Goal: Task Accomplishment & Management: Manage account settings

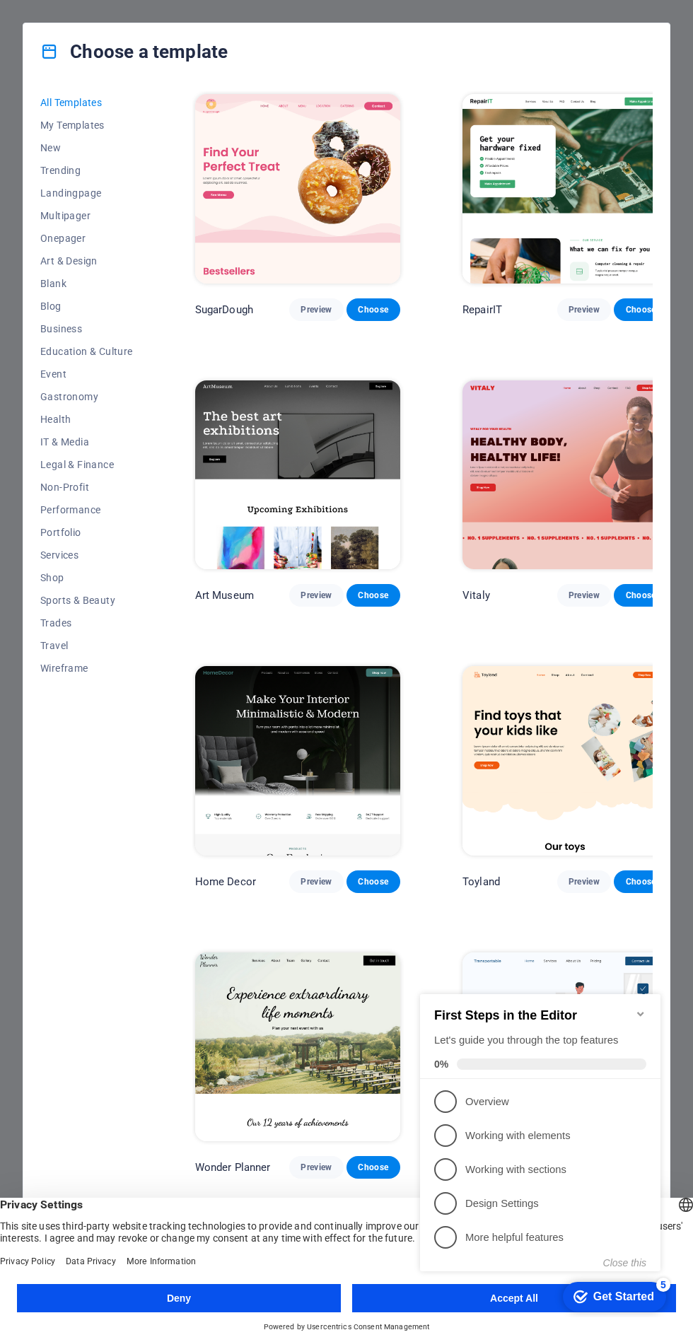
click div "checkmark Get Started 5 First Steps in the Editor Let's guide you through the t…"
click at [641, 1009] on icon "Minimize checklist" at bounding box center [640, 1014] width 11 height 11
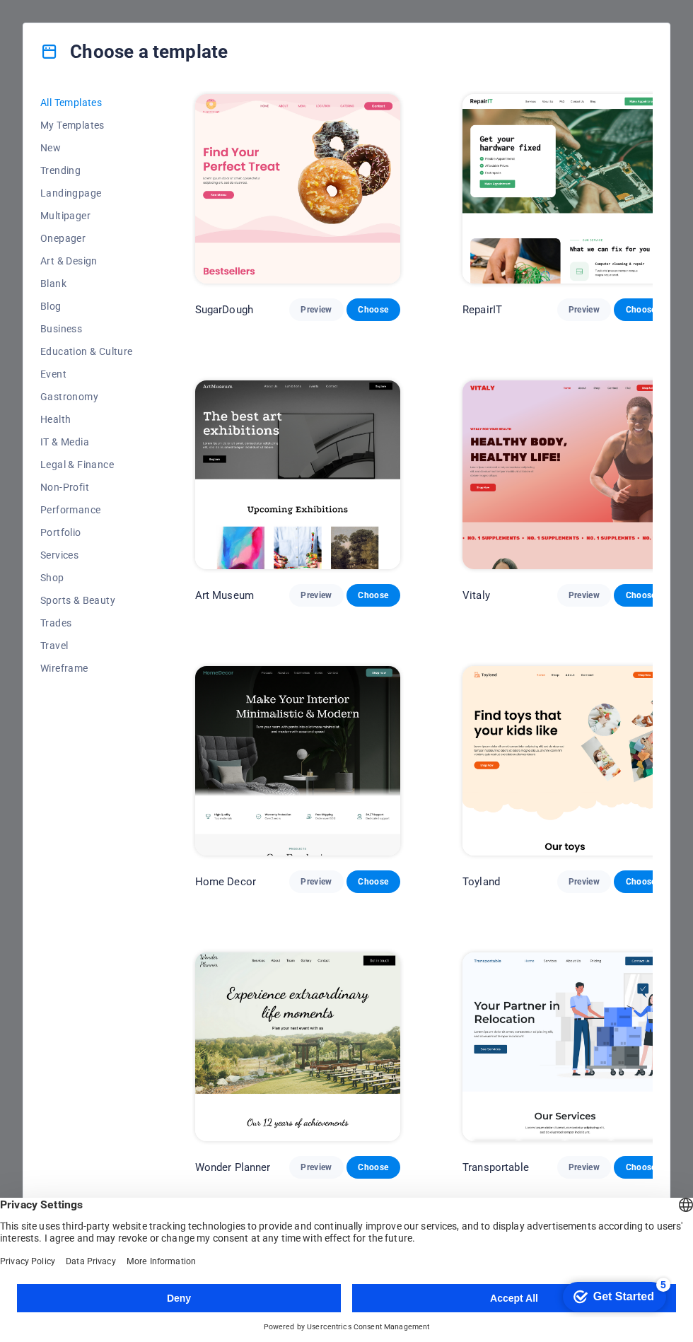
click at [508, 1303] on button "Accept All" at bounding box center [514, 1298] width 324 height 28
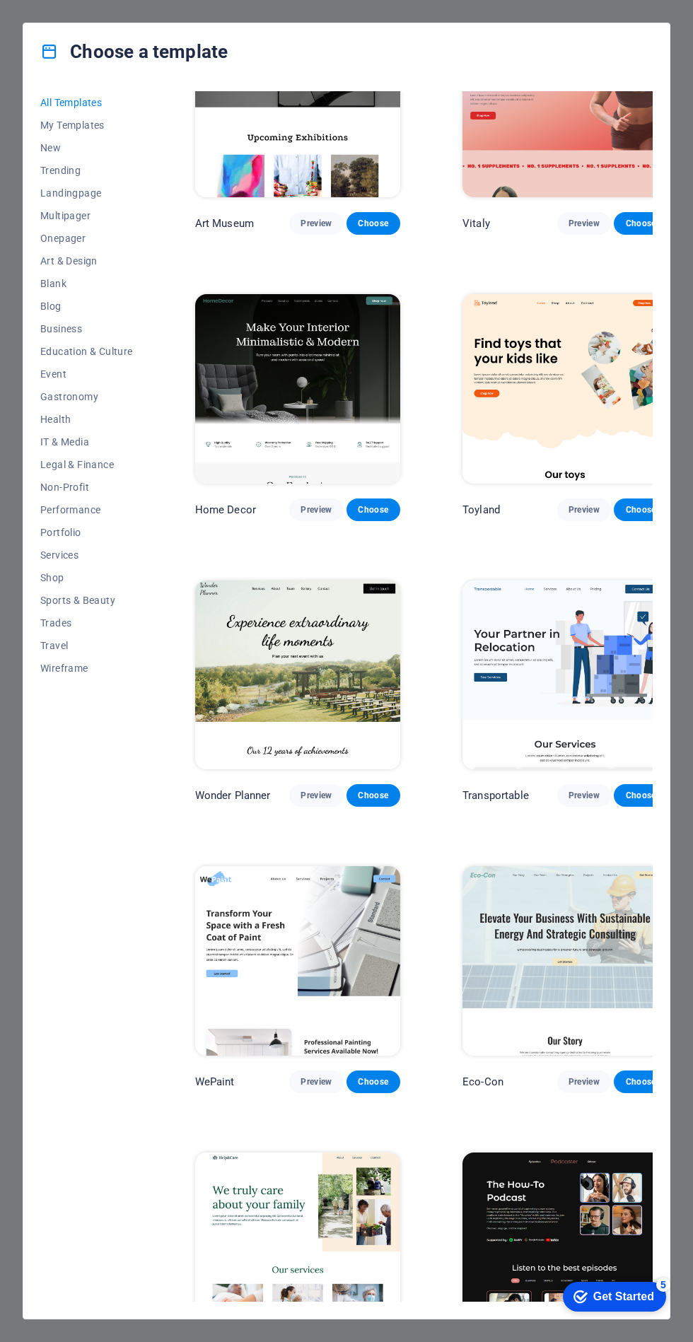
scroll to position [372, 0]
click at [634, 1295] on div "Get Started" at bounding box center [623, 1297] width 61 height 13
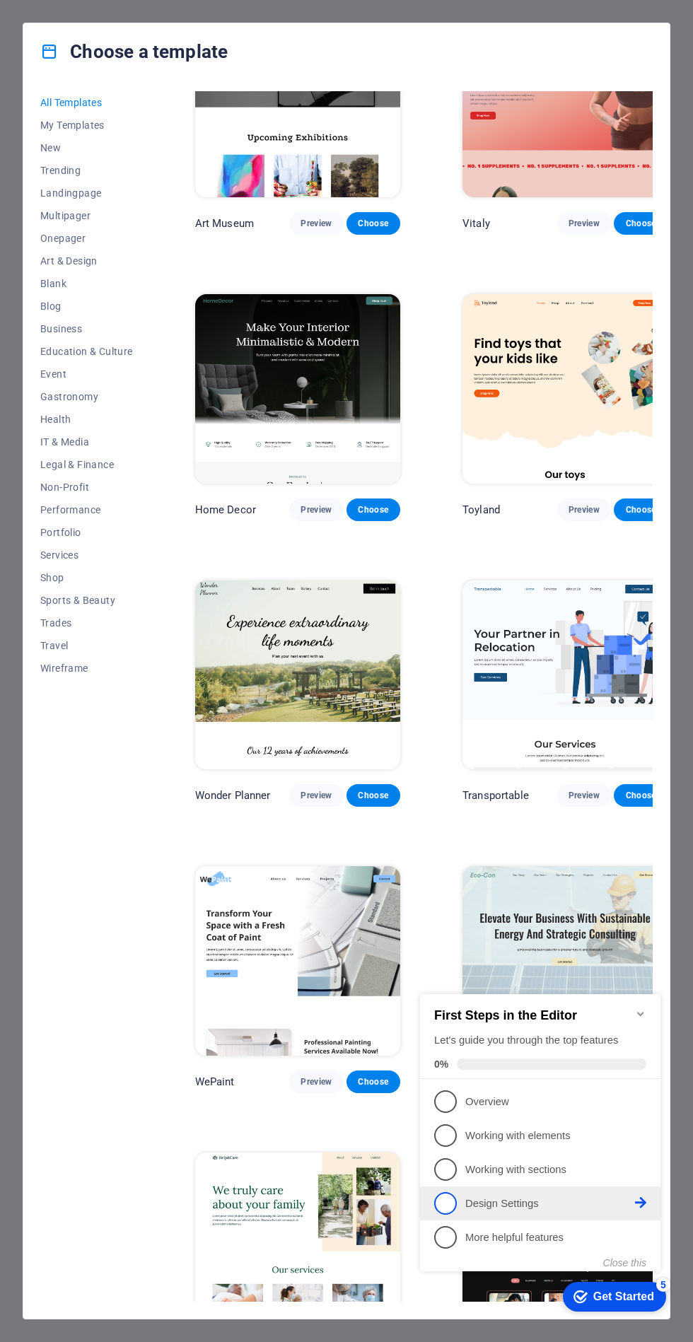
click at [529, 1202] on p "Design Settings - incomplete" at bounding box center [550, 1204] width 170 height 15
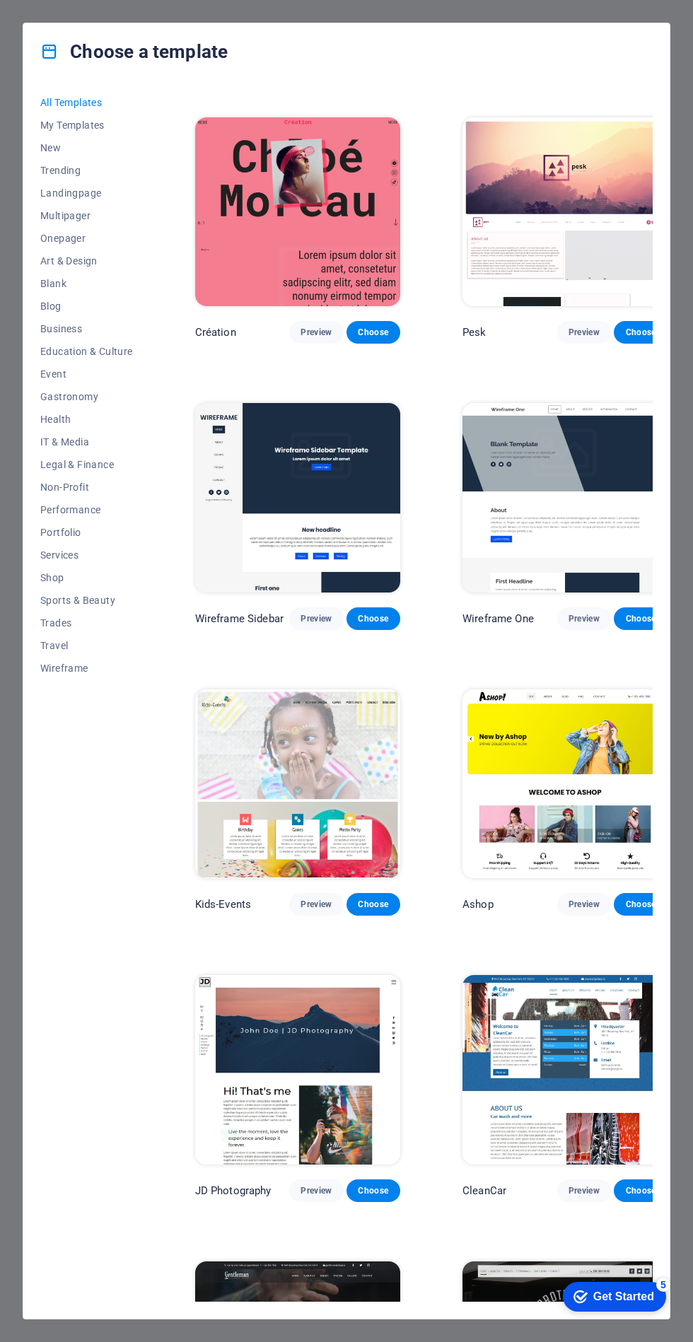
scroll to position [5127, 0]
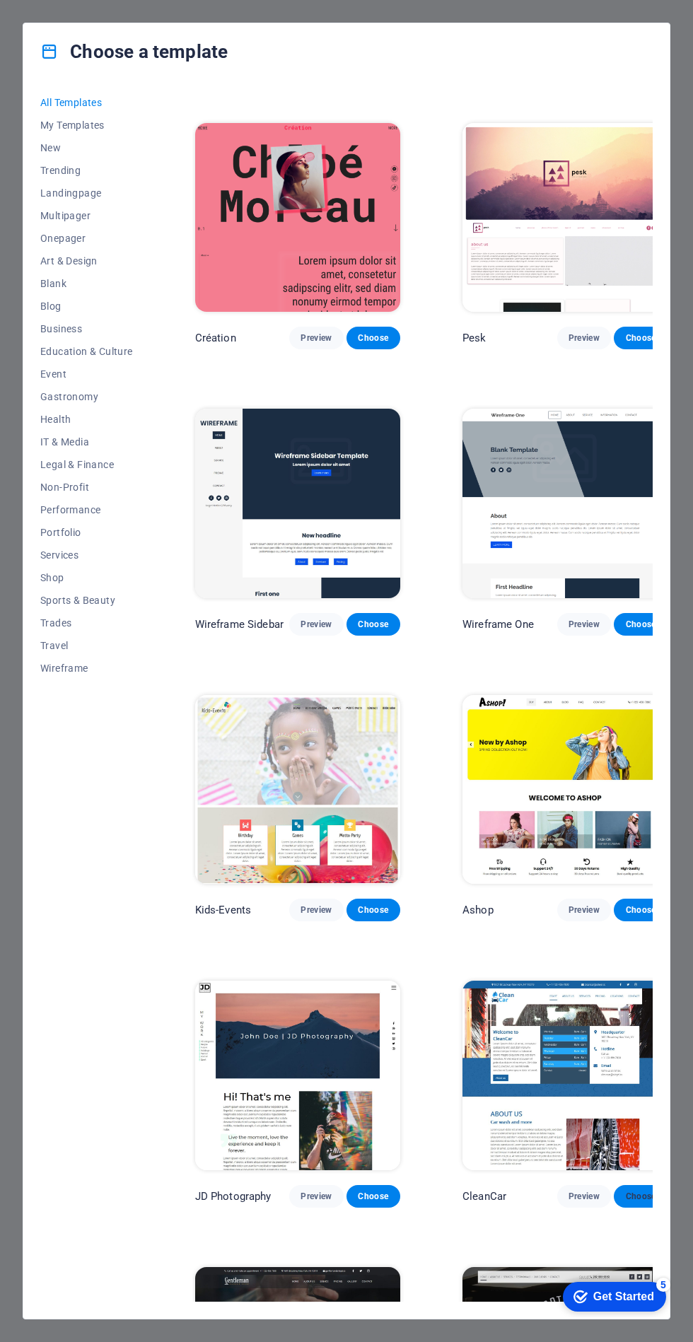
click at [614, 1185] on button "Choose" at bounding box center [641, 1196] width 54 height 23
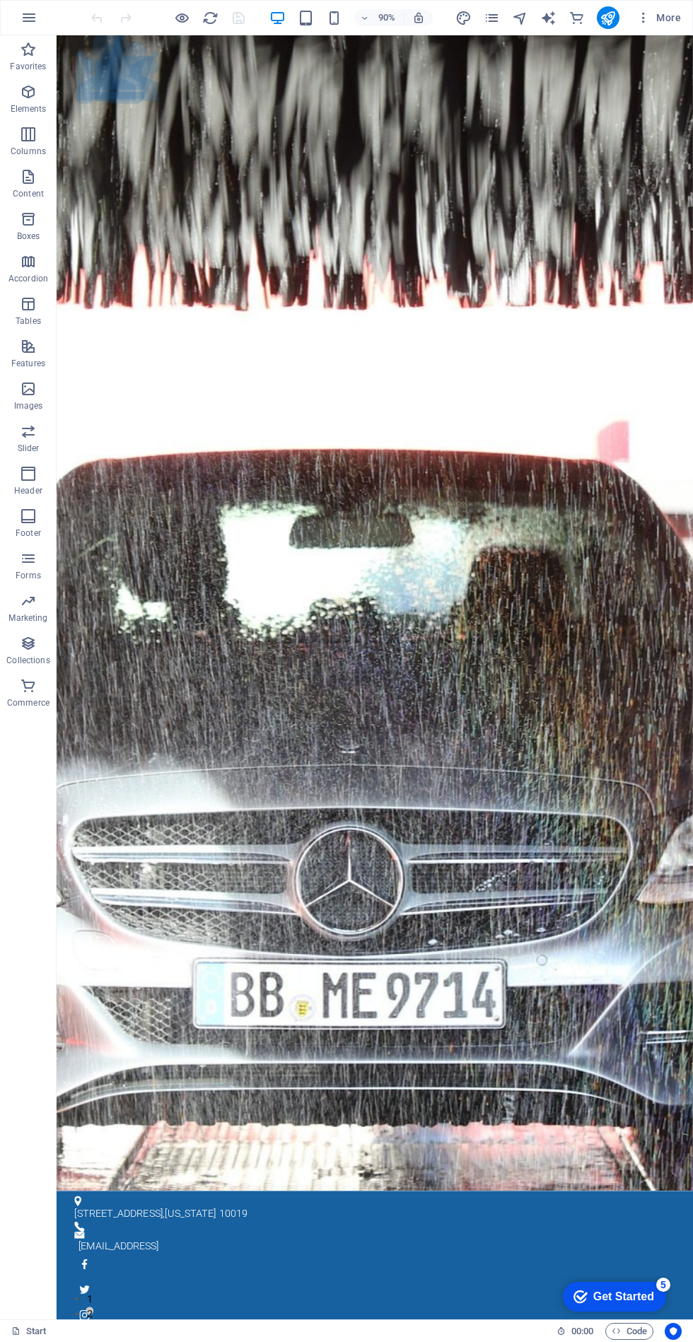
click at [609, 1291] on div "Get Started" at bounding box center [623, 1297] width 61 height 13
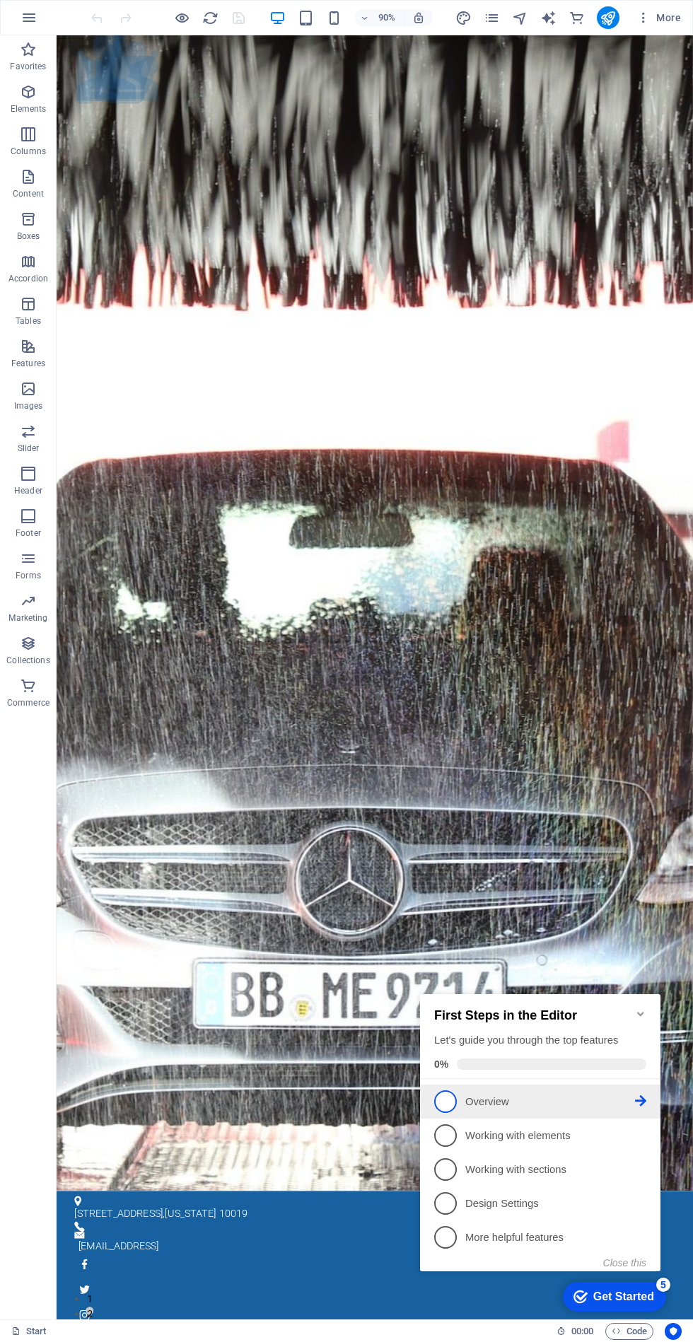
click at [555, 1097] on p "Overview - incomplete" at bounding box center [550, 1102] width 170 height 15
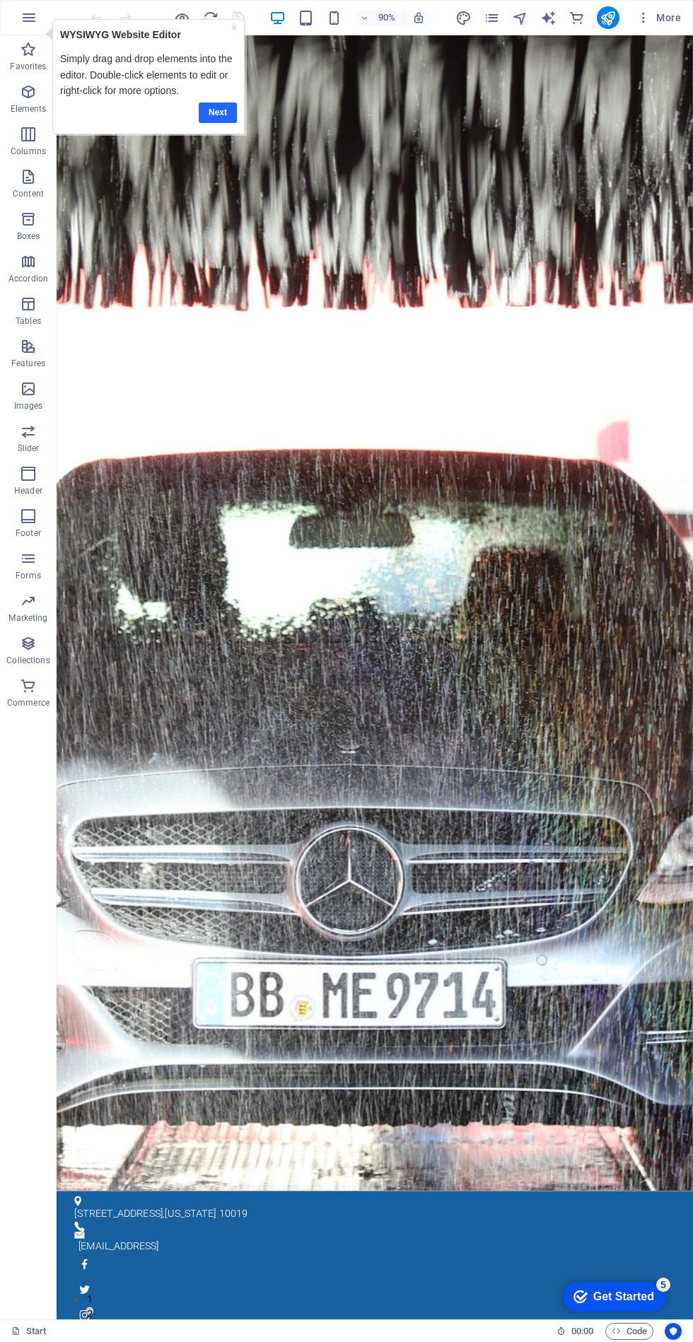
click at [215, 111] on link "Next" at bounding box center [217, 112] width 38 height 21
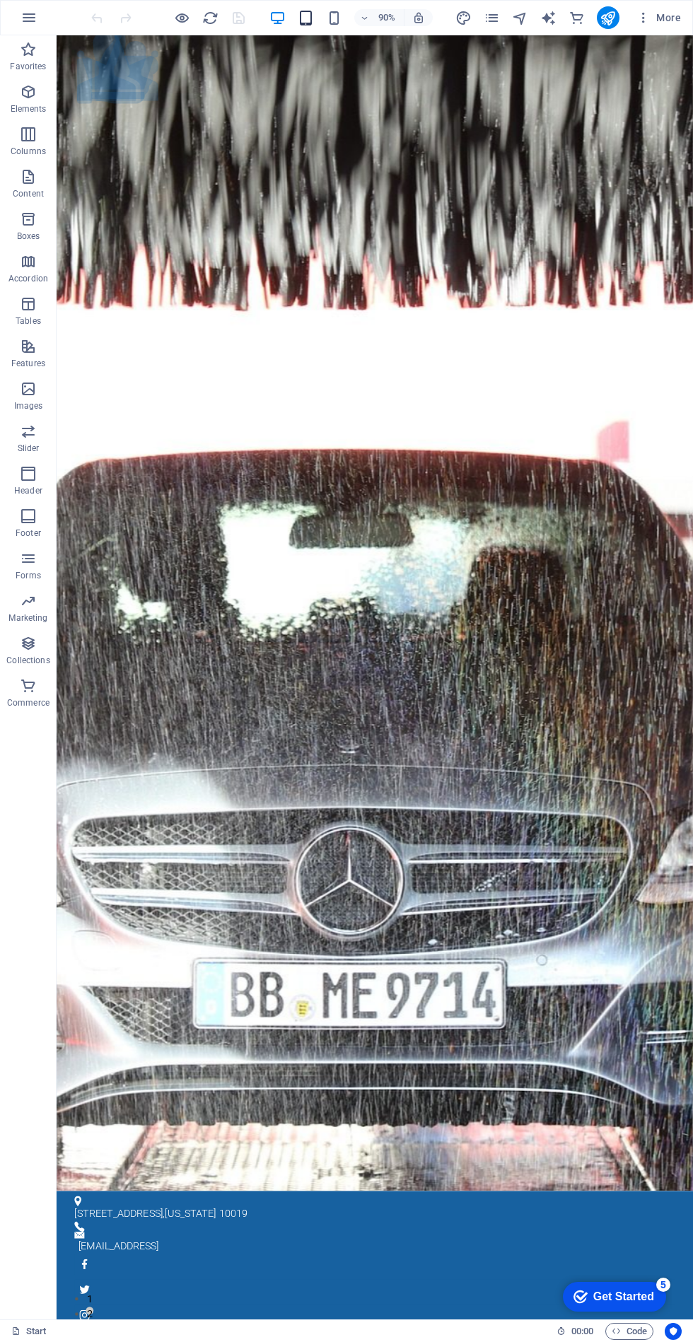
click at [310, 25] on icon "button" at bounding box center [306, 18] width 16 height 16
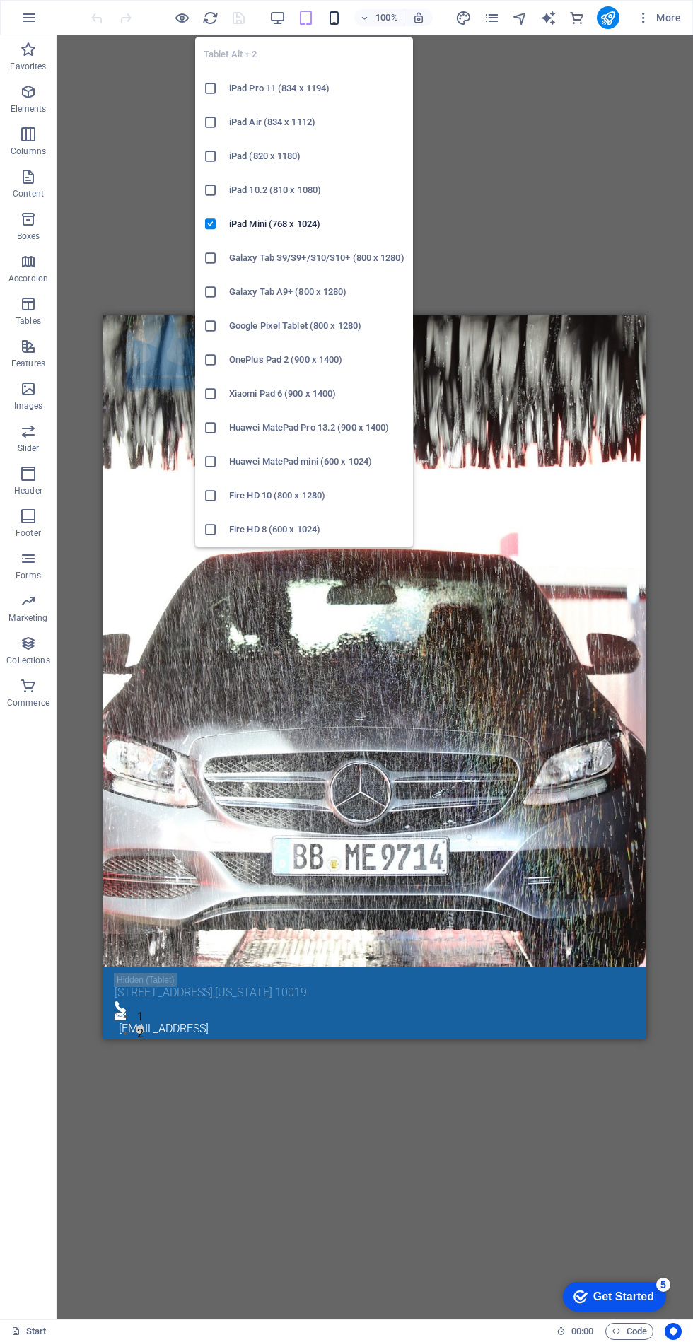
click at [337, 17] on icon "button" at bounding box center [334, 18] width 16 height 16
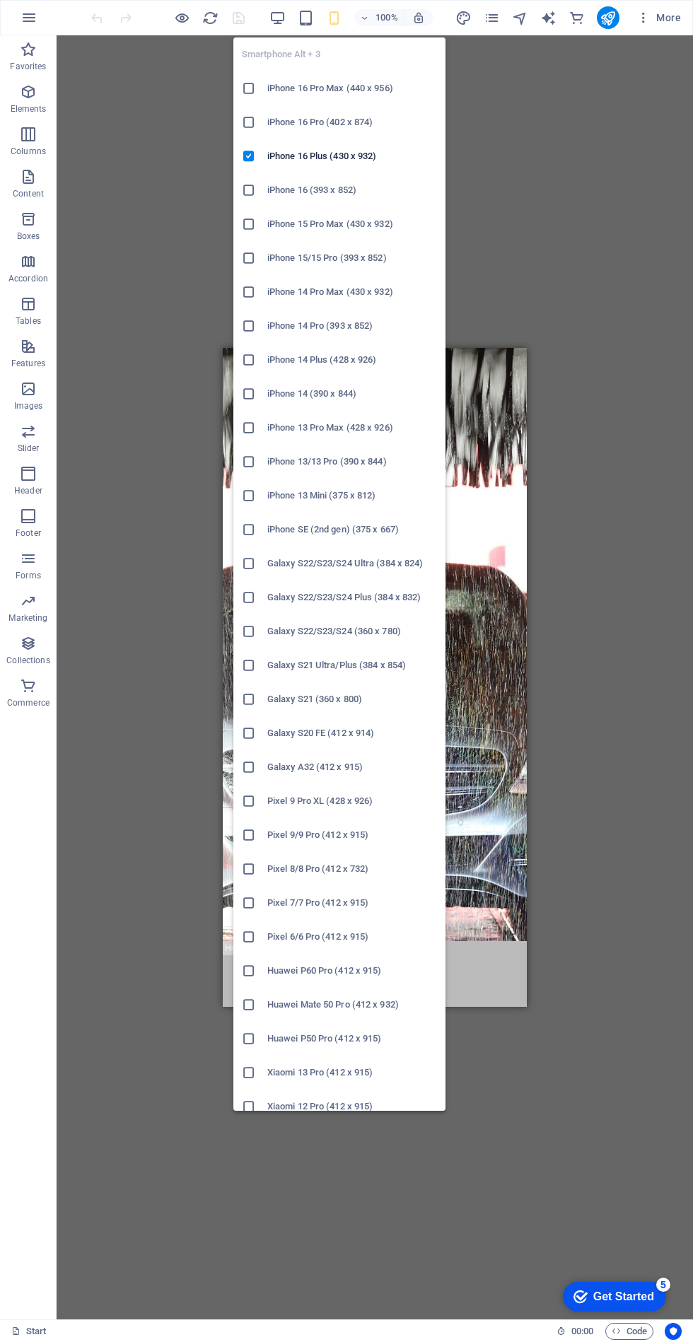
click at [364, 1071] on h6 "Xiaomi 13 Pro (412 x 915)" at bounding box center [352, 1072] width 170 height 17
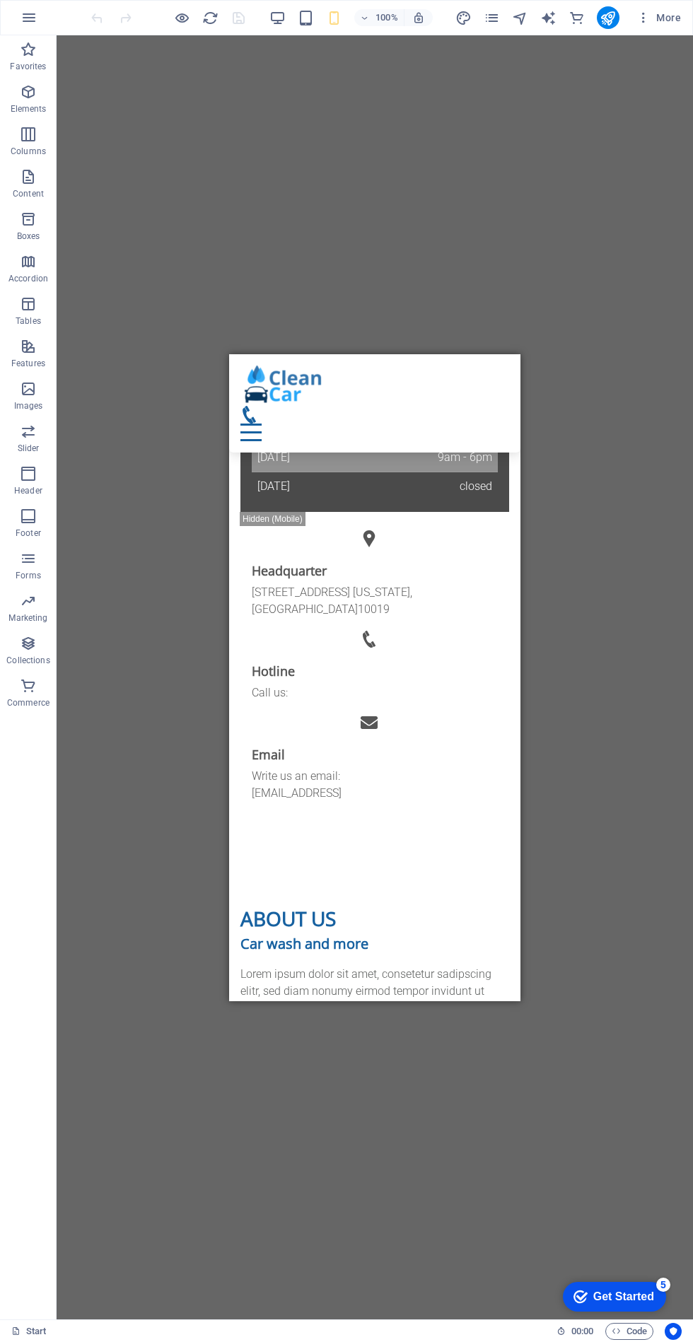
scroll to position [1703, 0]
click at [641, 23] on icon "button" at bounding box center [644, 18] width 14 height 14
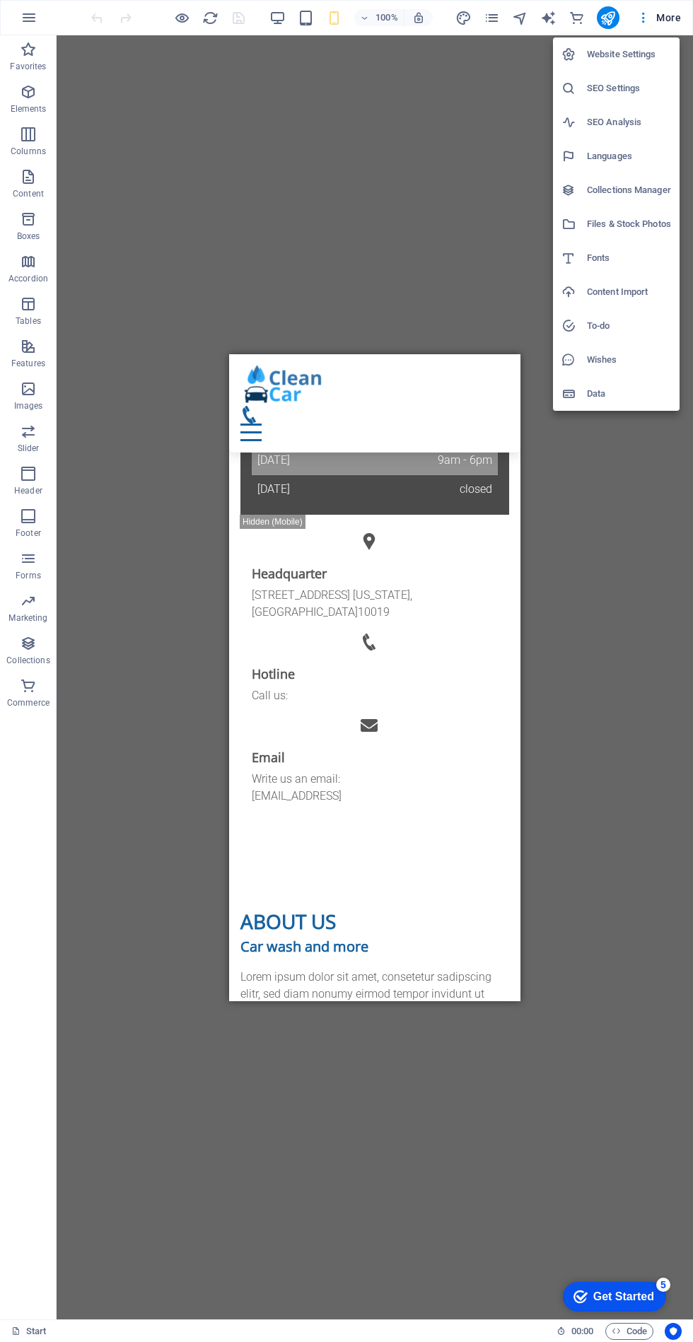
click at [603, 48] on h6 "Website Settings" at bounding box center [629, 54] width 84 height 17
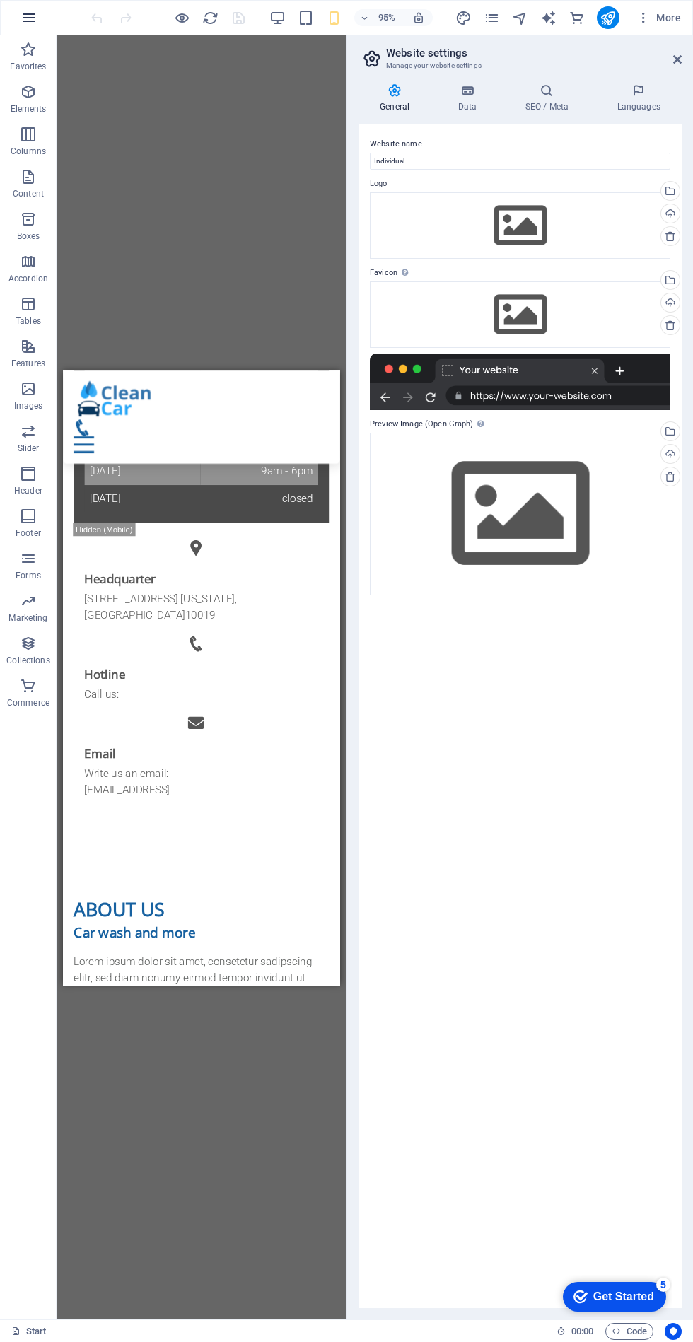
click at [21, 16] on icon "button" at bounding box center [29, 17] width 17 height 17
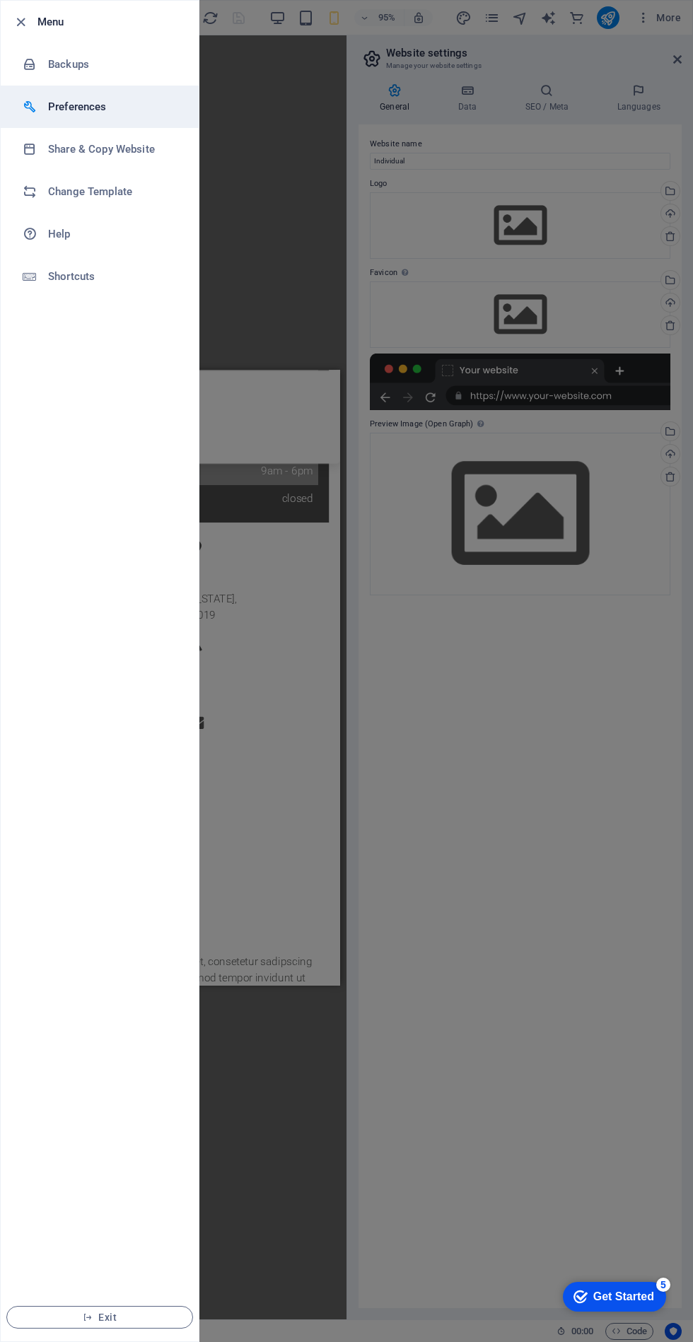
click at [80, 106] on h6 "Preferences" at bounding box center [113, 106] width 131 height 17
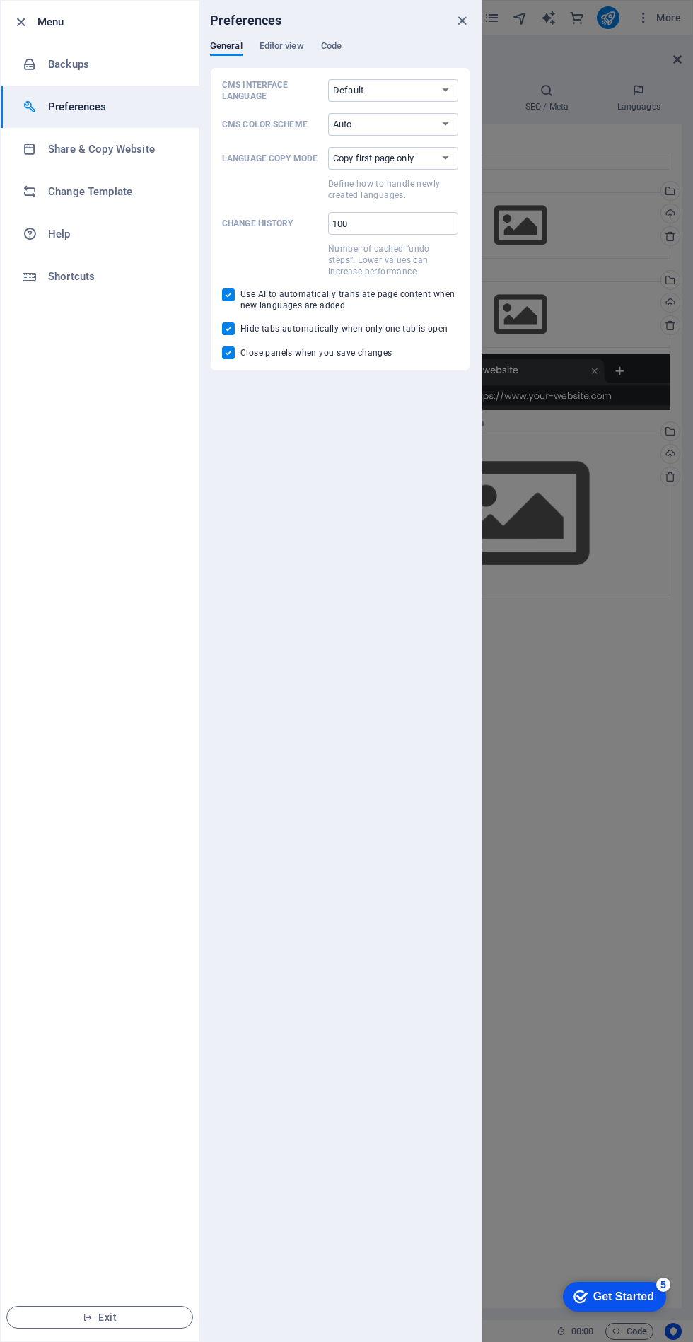
click at [624, 808] on div at bounding box center [346, 671] width 693 height 1342
